Goal: Navigation & Orientation: Find specific page/section

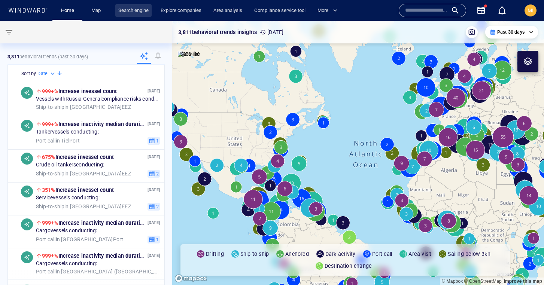
click at [131, 9] on link "Search engine" at bounding box center [133, 10] width 36 height 13
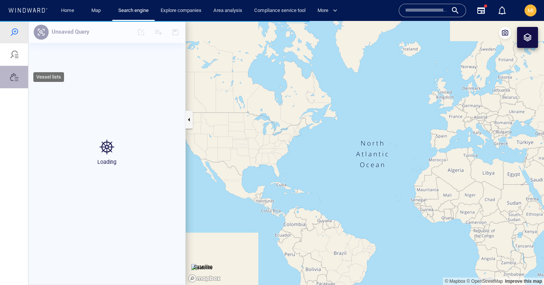
click at [13, 79] on div at bounding box center [14, 77] width 9 height 9
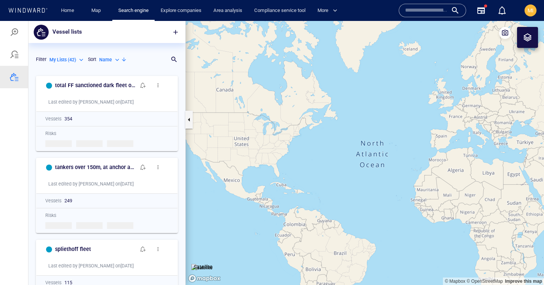
click at [111, 59] on p "Name" at bounding box center [105, 60] width 13 height 7
click at [116, 92] on p "Last Update" at bounding box center [119, 94] width 25 height 7
type input "*********"
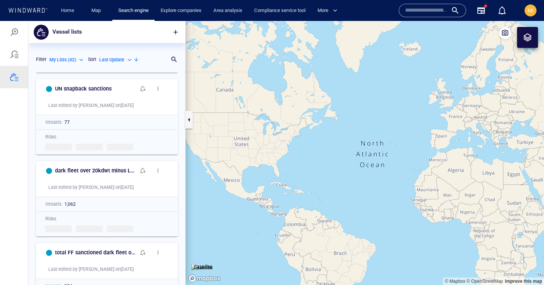
scroll to position [331, 0]
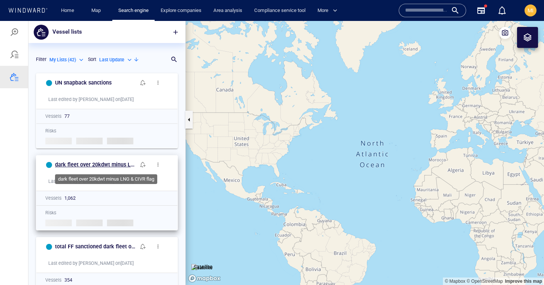
click at [115, 163] on h6 "dark fleet over 20kdwt minus LNG & CIVR flag" at bounding box center [95, 164] width 81 height 9
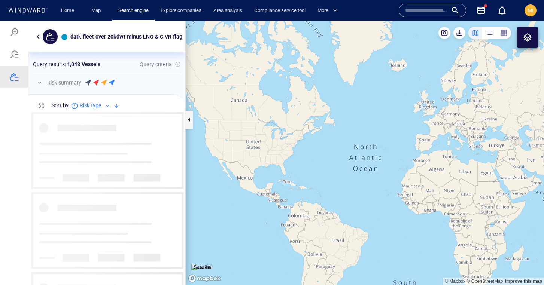
scroll to position [173, 157]
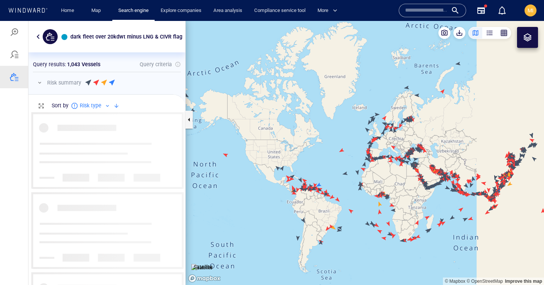
drag, startPoint x: 439, startPoint y: 191, endPoint x: 375, endPoint y: 175, distance: 65.3
click at [375, 175] on canvas "Map" at bounding box center [365, 153] width 358 height 264
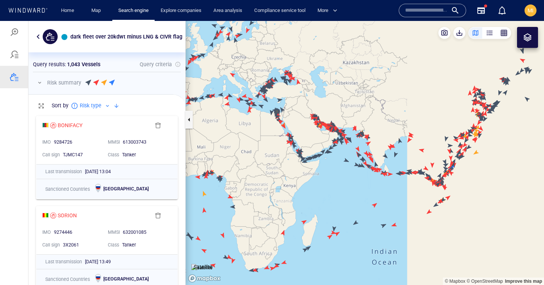
drag, startPoint x: 426, startPoint y: 184, endPoint x: 370, endPoint y: 182, distance: 55.8
click at [370, 182] on canvas "Map" at bounding box center [365, 153] width 358 height 264
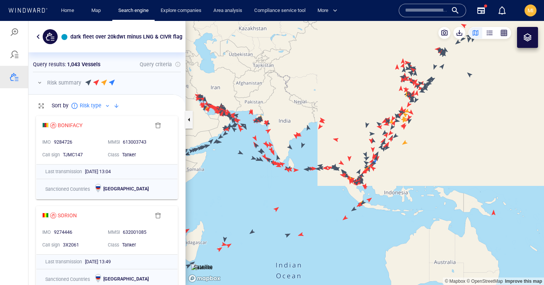
scroll to position [0, 0]
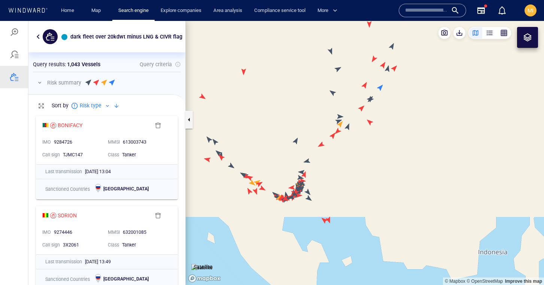
drag, startPoint x: 312, startPoint y: 188, endPoint x: 391, endPoint y: 160, distance: 83.4
click at [394, 160] on canvas "Map" at bounding box center [365, 153] width 358 height 264
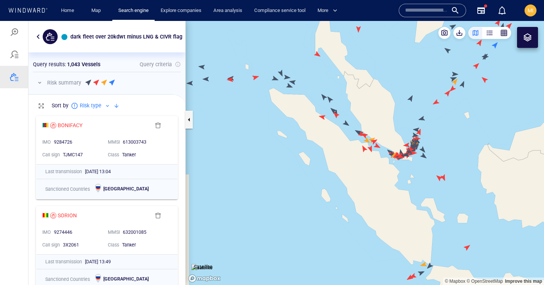
drag, startPoint x: 389, startPoint y: 160, endPoint x: 375, endPoint y: 170, distance: 17.2
click at [375, 170] on canvas "Map" at bounding box center [365, 153] width 358 height 264
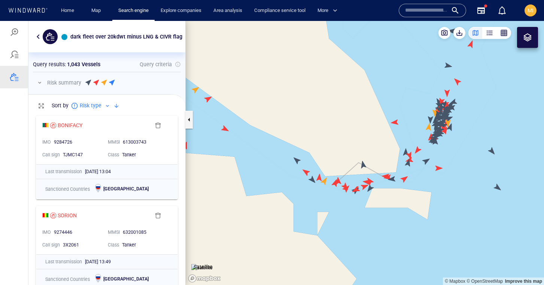
drag, startPoint x: 398, startPoint y: 159, endPoint x: 332, endPoint y: 174, distance: 67.5
click at [333, 173] on canvas "Map" at bounding box center [365, 153] width 358 height 264
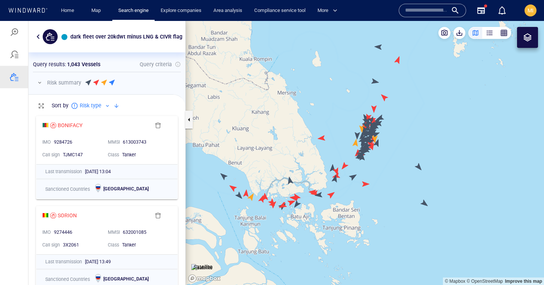
click at [527, 34] on div at bounding box center [527, 37] width 9 height 9
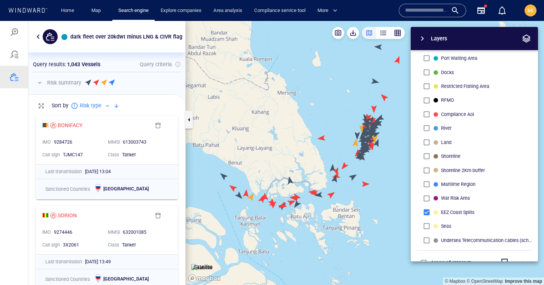
scroll to position [134, 0]
click at [398, 195] on div "Layers System Areas International Waters Straits Exclusive Economic Zones 40NM …" at bounding box center [435, 144] width 206 height 235
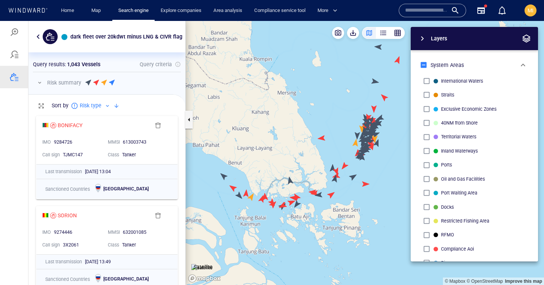
scroll to position [0, 0]
click at [422, 39] on span "button" at bounding box center [422, 38] width 9 height 9
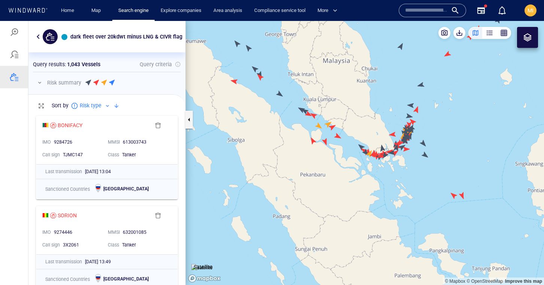
click at [528, 36] on div at bounding box center [527, 37] width 9 height 9
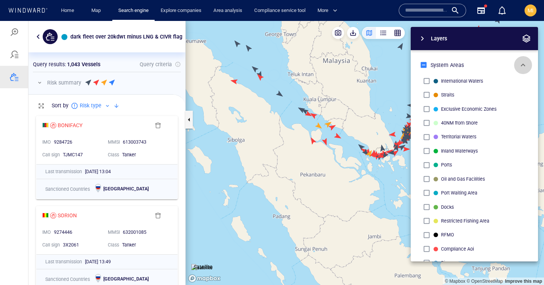
click at [523, 63] on span "button" at bounding box center [523, 65] width 9 height 9
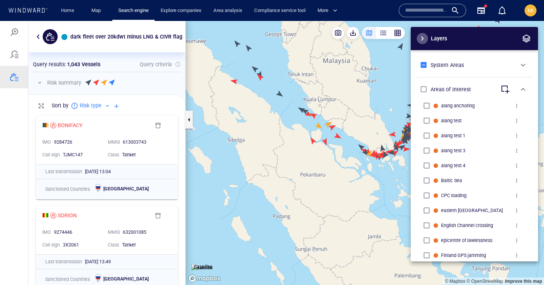
click at [422, 38] on span "button" at bounding box center [422, 38] width 9 height 9
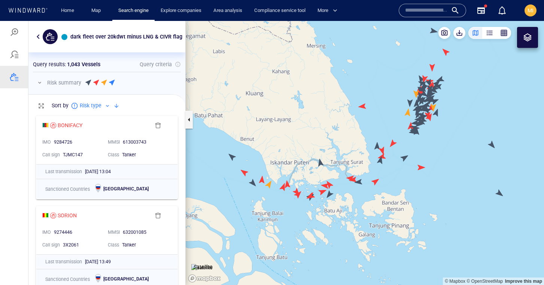
click at [392, 143] on canvas "Map" at bounding box center [365, 153] width 358 height 264
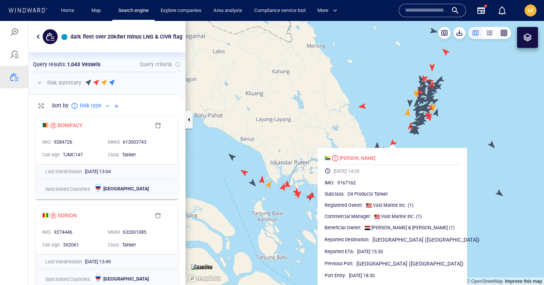
click at [387, 132] on canvas "Map" at bounding box center [365, 153] width 358 height 264
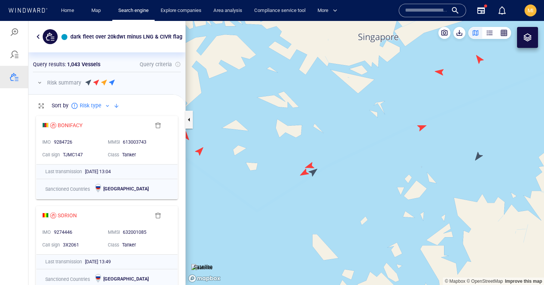
click at [314, 172] on canvas "Map" at bounding box center [365, 153] width 358 height 264
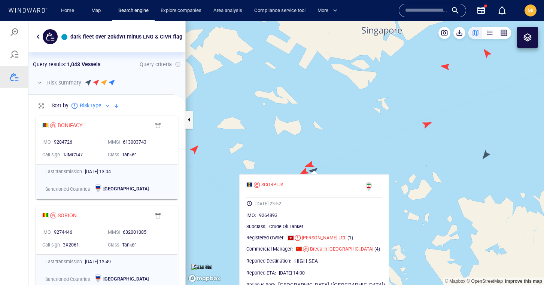
click at [487, 154] on canvas "Map" at bounding box center [365, 153] width 358 height 264
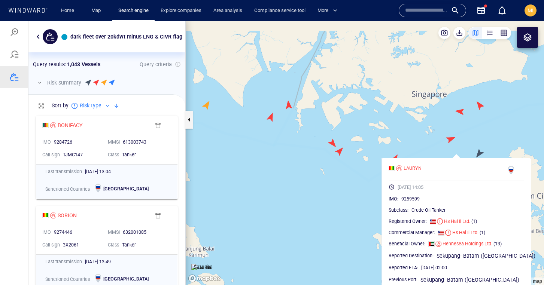
drag, startPoint x: 473, startPoint y: 152, endPoint x: 448, endPoint y: 153, distance: 25.5
click at [448, 152] on canvas "Map" at bounding box center [365, 153] width 358 height 264
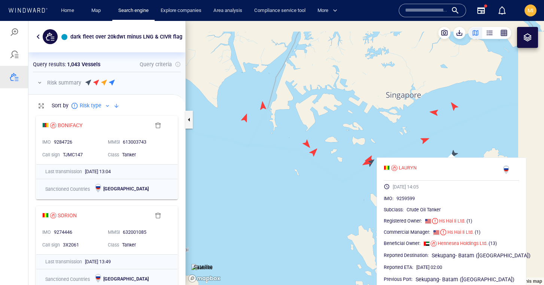
click at [488, 136] on canvas "Map" at bounding box center [365, 153] width 358 height 264
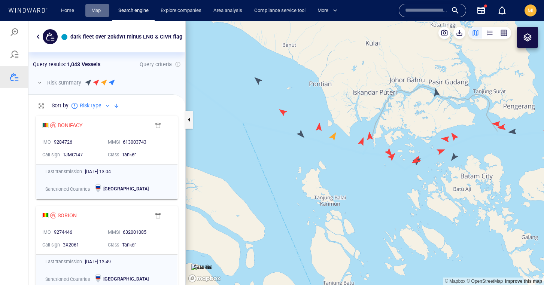
click at [92, 11] on link "Map" at bounding box center [97, 10] width 18 height 13
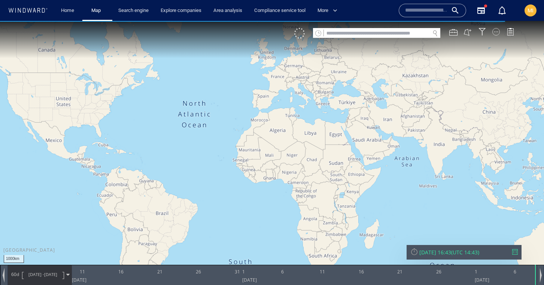
click at [497, 33] on div at bounding box center [496, 31] width 7 height 7
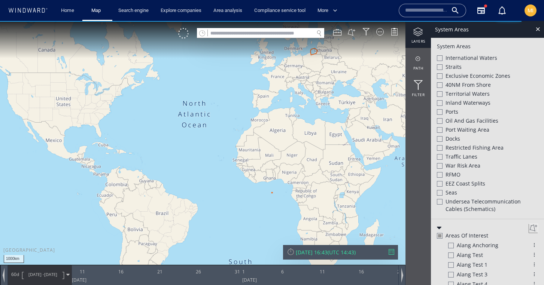
scroll to position [164, 0]
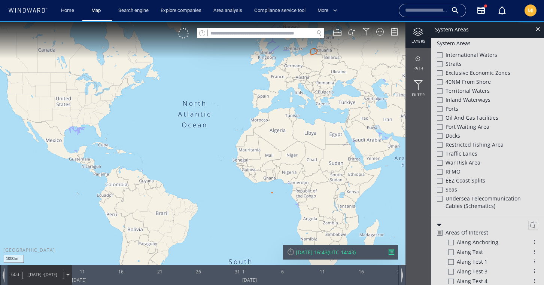
click at [441, 91] on div at bounding box center [440, 91] width 6 height 6
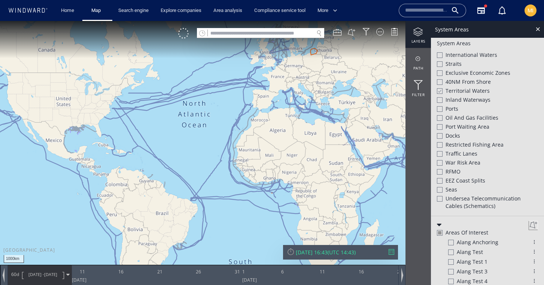
click at [440, 182] on div at bounding box center [440, 181] width 6 height 6
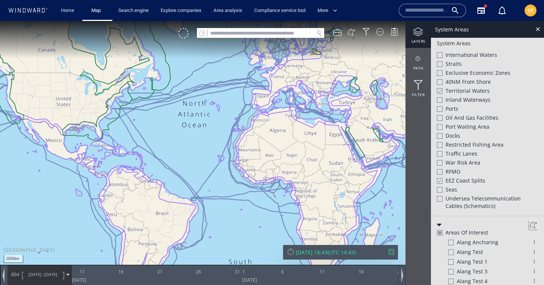
drag, startPoint x: 367, startPoint y: 185, endPoint x: 303, endPoint y: 168, distance: 66.3
click at [303, 168] on canvas "Map" at bounding box center [272, 149] width 544 height 257
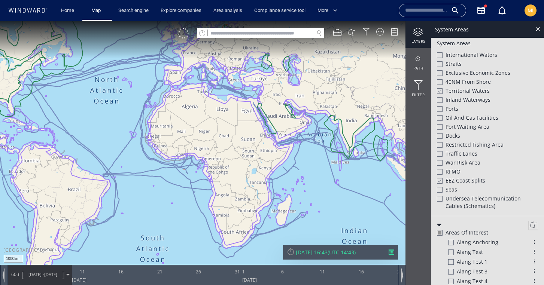
drag, startPoint x: 339, startPoint y: 166, endPoint x: 264, endPoint y: 158, distance: 74.9
click at [264, 158] on canvas "Map" at bounding box center [272, 149] width 544 height 257
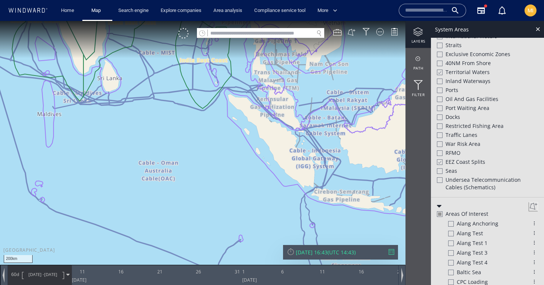
drag, startPoint x: 303, startPoint y: 127, endPoint x: 302, endPoint y: 182, distance: 55.8
click at [303, 181] on canvas "Map" at bounding box center [272, 149] width 544 height 257
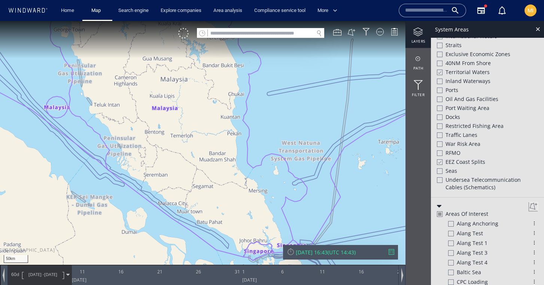
drag, startPoint x: 308, startPoint y: 203, endPoint x: 290, endPoint y: 166, distance: 41.4
click at [290, 166] on canvas "Map" at bounding box center [272, 149] width 544 height 257
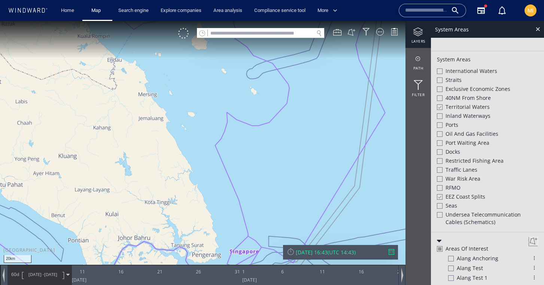
scroll to position [129, 0]
click at [439, 107] on div at bounding box center [440, 107] width 6 height 6
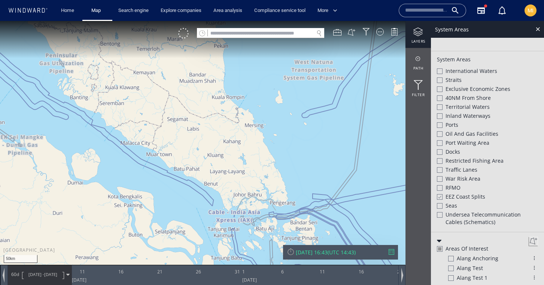
drag, startPoint x: 379, startPoint y: 154, endPoint x: 345, endPoint y: 155, distance: 33.7
click at [346, 154] on canvas "Map" at bounding box center [272, 149] width 544 height 257
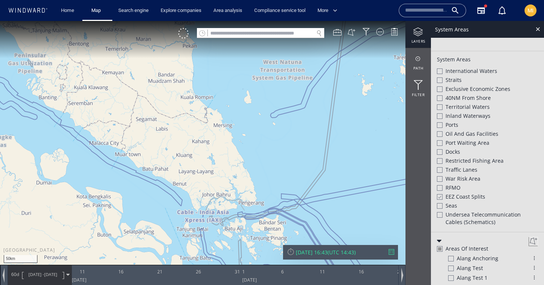
click at [440, 198] on div at bounding box center [440, 197] width 6 height 6
click at [441, 98] on div at bounding box center [440, 99] width 6 height 6
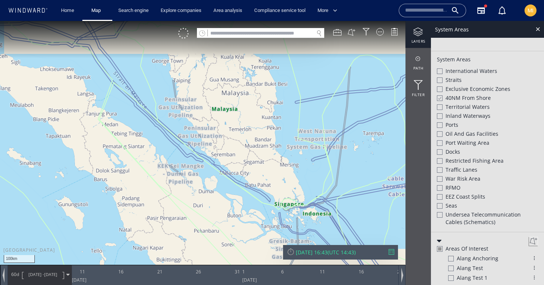
drag, startPoint x: 347, startPoint y: 199, endPoint x: 314, endPoint y: 191, distance: 33.6
click at [314, 191] on canvas "Map" at bounding box center [272, 149] width 544 height 257
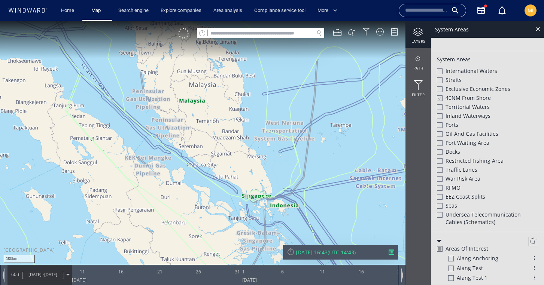
click at [441, 88] on div at bounding box center [440, 90] width 6 height 6
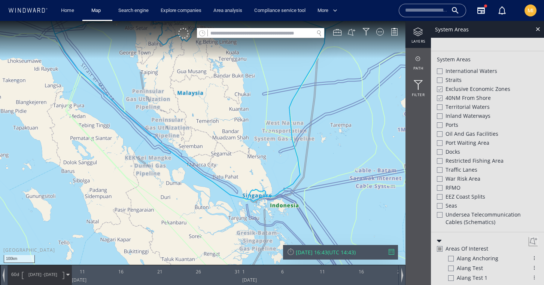
click at [440, 108] on div at bounding box center [440, 108] width 6 height 6
